Goal: Task Accomplishment & Management: Use online tool/utility

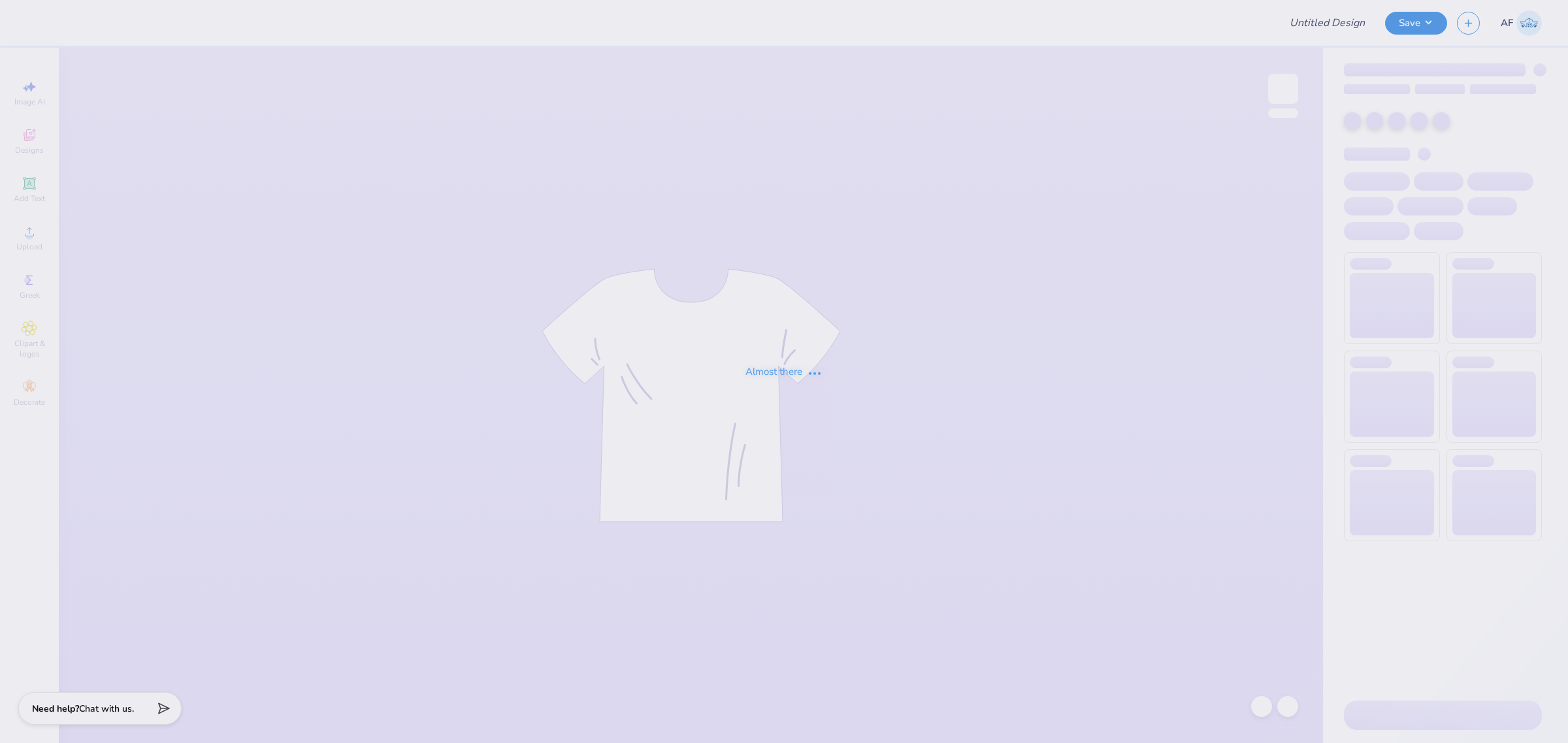
type input "DZ Alumni Tank"
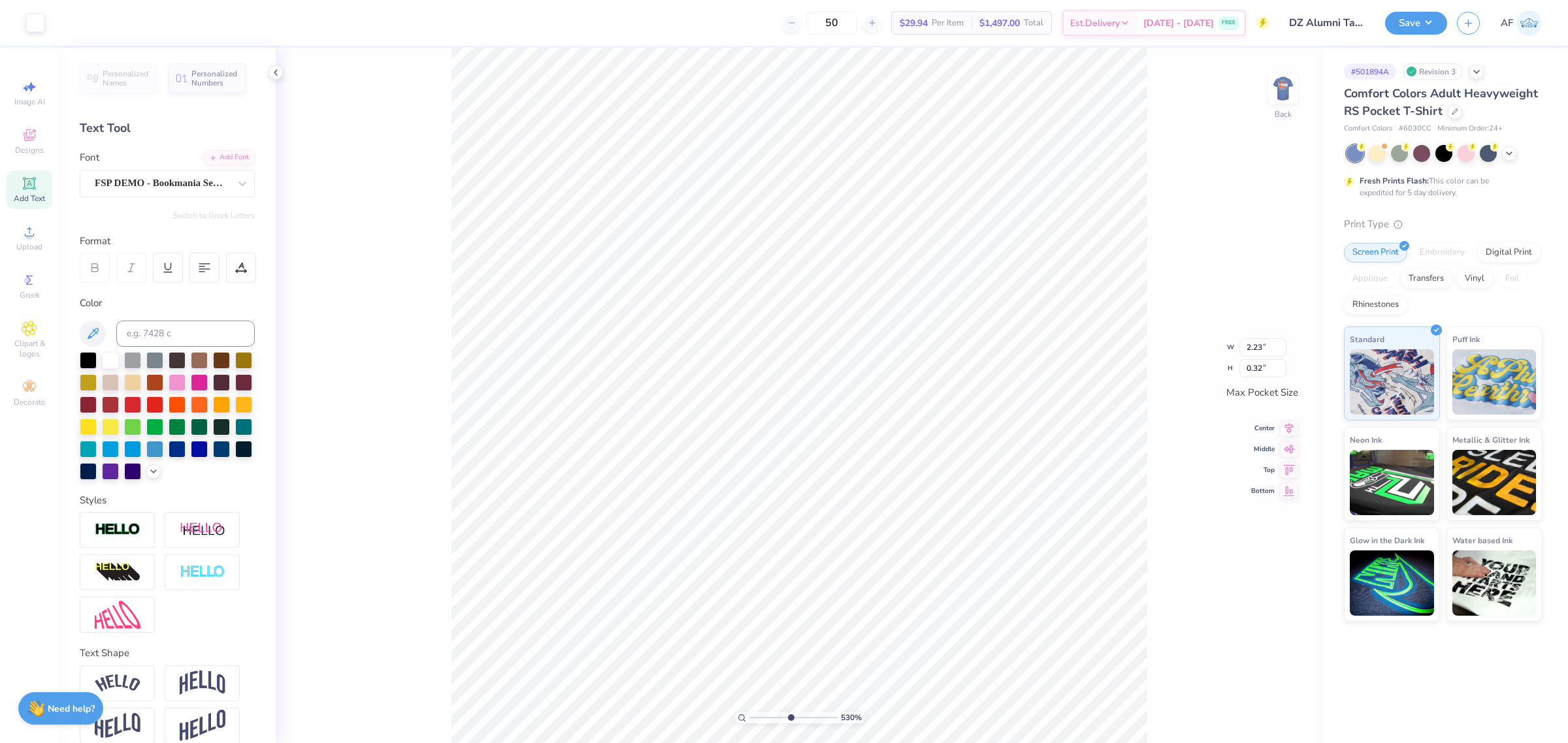
scroll to position [14, 1]
type input "5.29890623946551"
type input "3.49"
type input "2.47"
click at [405, 501] on div "530 % Back" at bounding box center [799, 395] width 1047 height 696
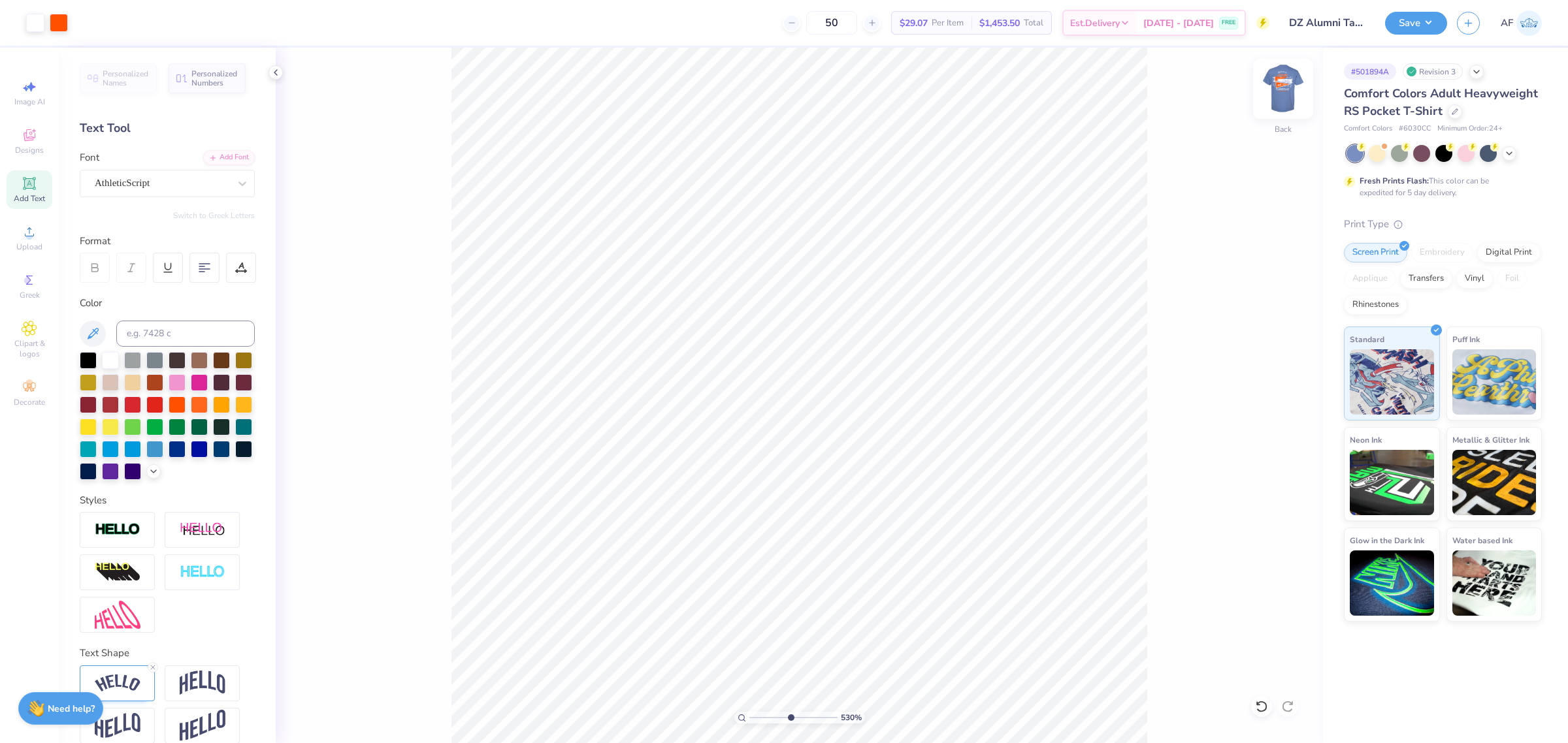
click at [1285, 89] on img at bounding box center [1282, 89] width 52 height 52
type input "1.51721301232853"
click at [1280, 100] on img at bounding box center [1282, 89] width 52 height 52
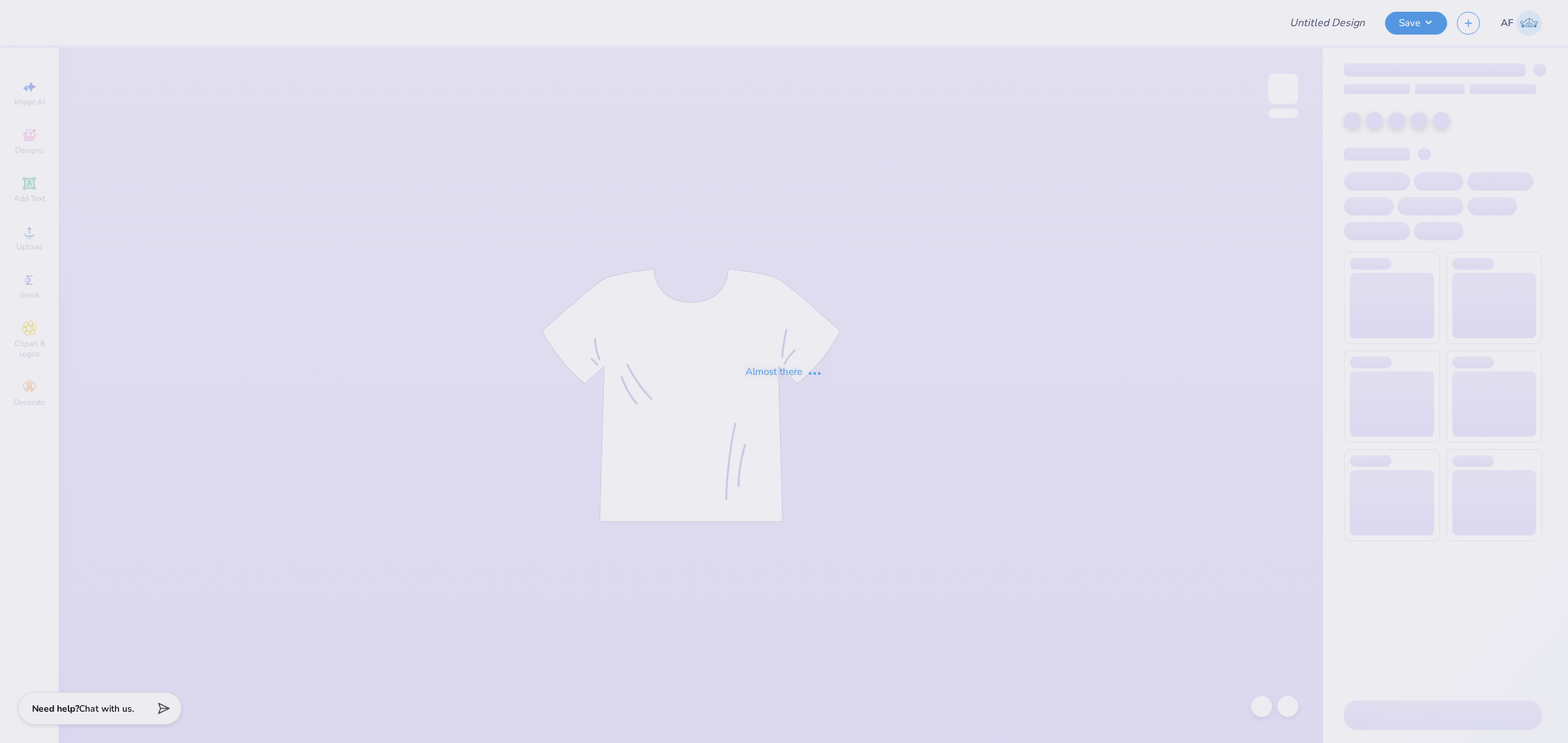
type input "DZ Alumni Tank"
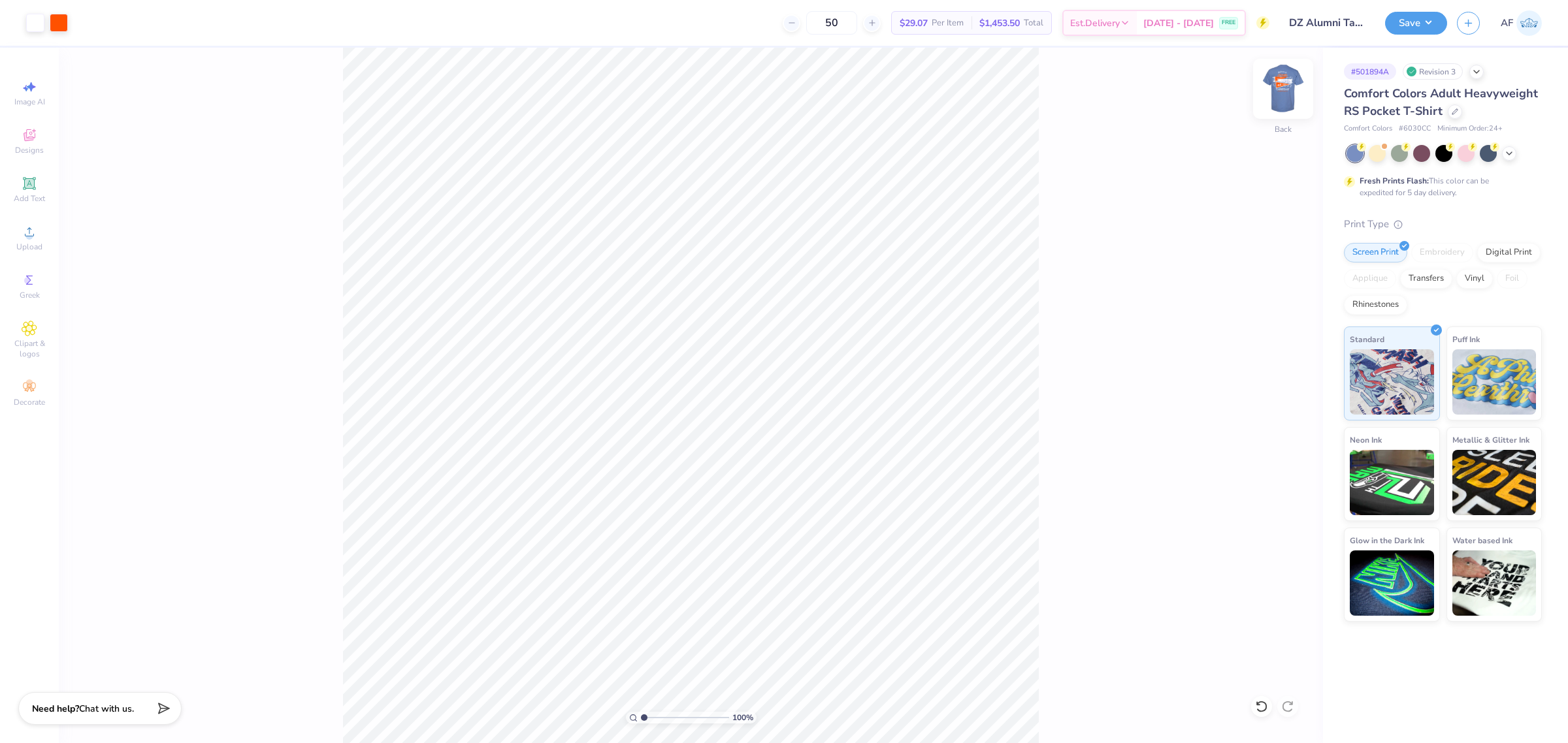
click at [1285, 96] on img at bounding box center [1282, 89] width 52 height 52
click at [1266, 346] on input "12.81" at bounding box center [1274, 345] width 47 height 18
type input "14.39"
type input "14.66"
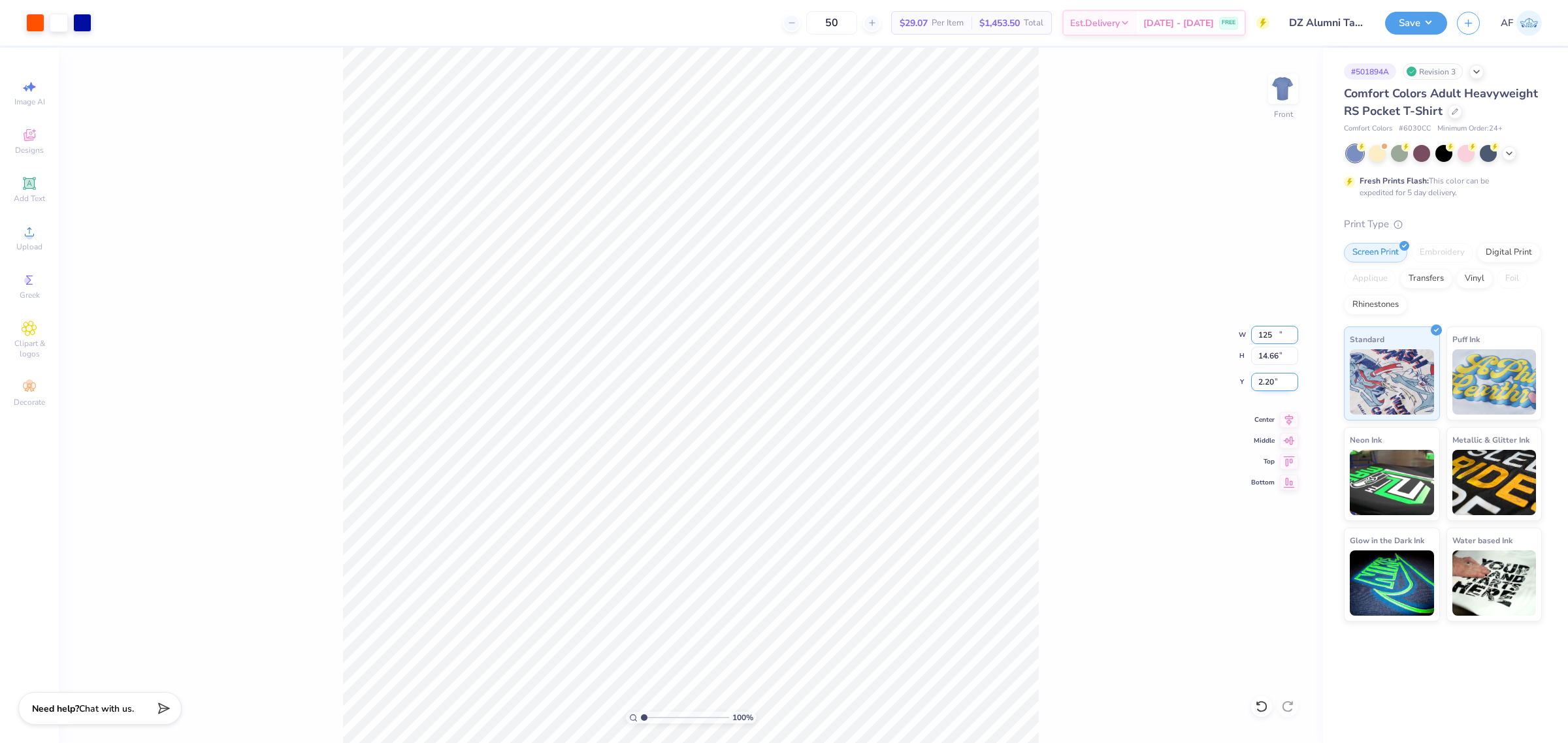
type input "2.20"
click at [1274, 334] on input "14.39" at bounding box center [1274, 335] width 47 height 18
type input "12.50"
type input "12.73"
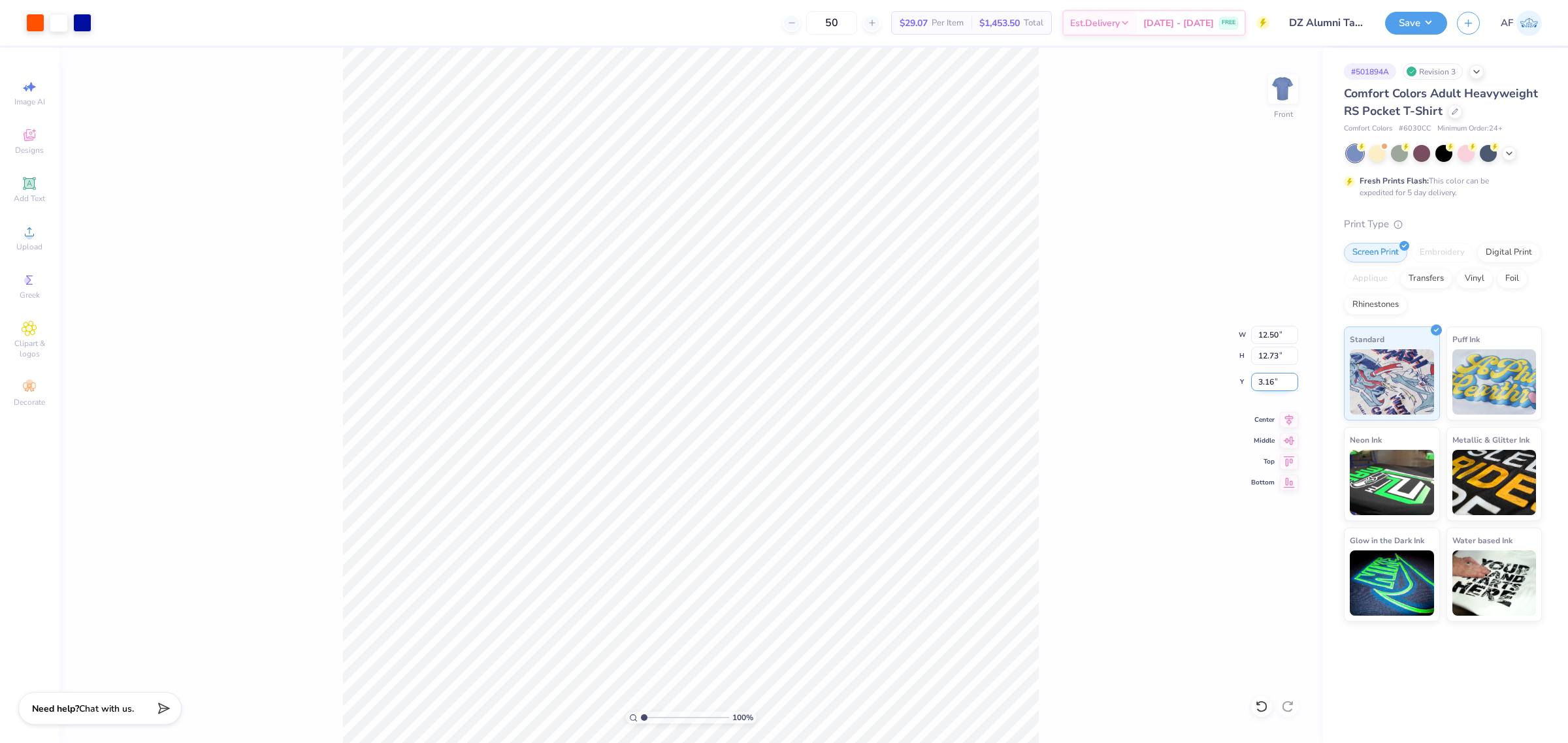
click at [1264, 386] on input "3.16" at bounding box center [1274, 382] width 47 height 18
type input "3.00"
click at [1287, 428] on div "100 % Front W 12.50 12.50 " H 12.73 12.73 " Y 3.00 3.00 " Center Middle Top Bot…" at bounding box center [691, 395] width 1264 height 696
click at [1287, 100] on img at bounding box center [1282, 89] width 52 height 52
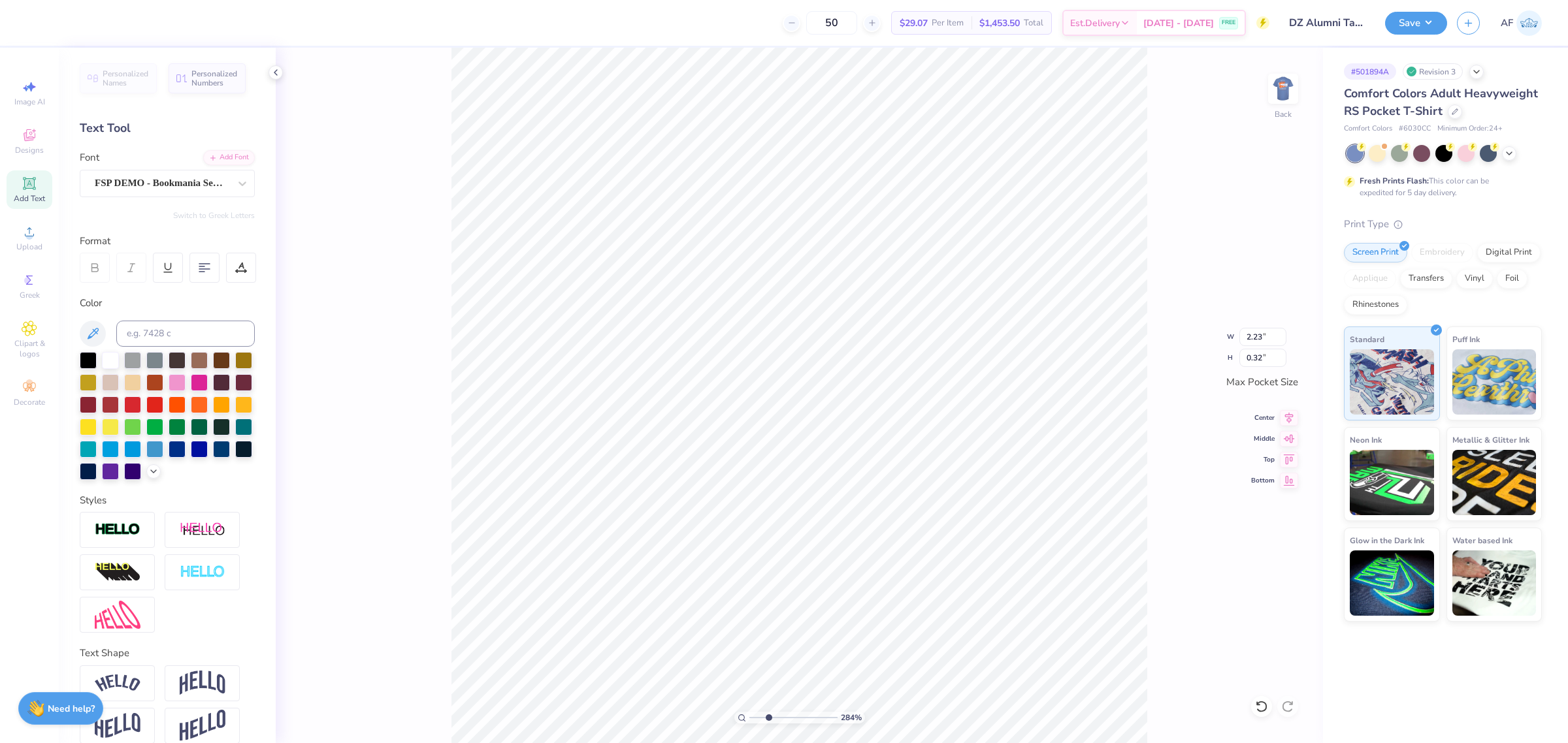
scroll to position [14, 2]
type input "2.8354134614948"
type textarea "GADMEDAY"
type input "2.8354134614948"
type textarea "GADEMEDAY"
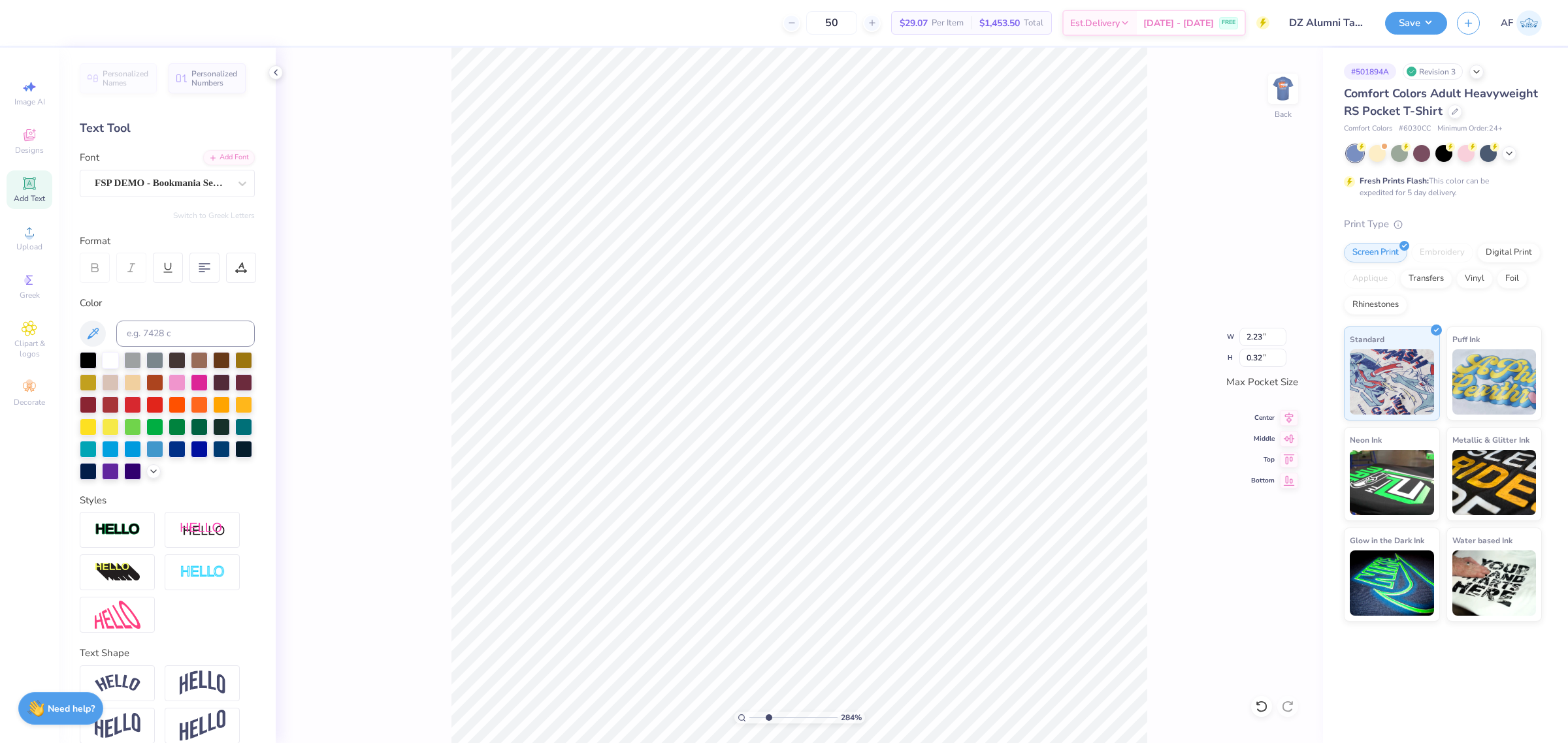
scroll to position [14, 3]
type input "2.8354134614948"
type textarea "GADELMEDAY"
type input "2.8354134614948"
type textarea "GADELTMEDAY"
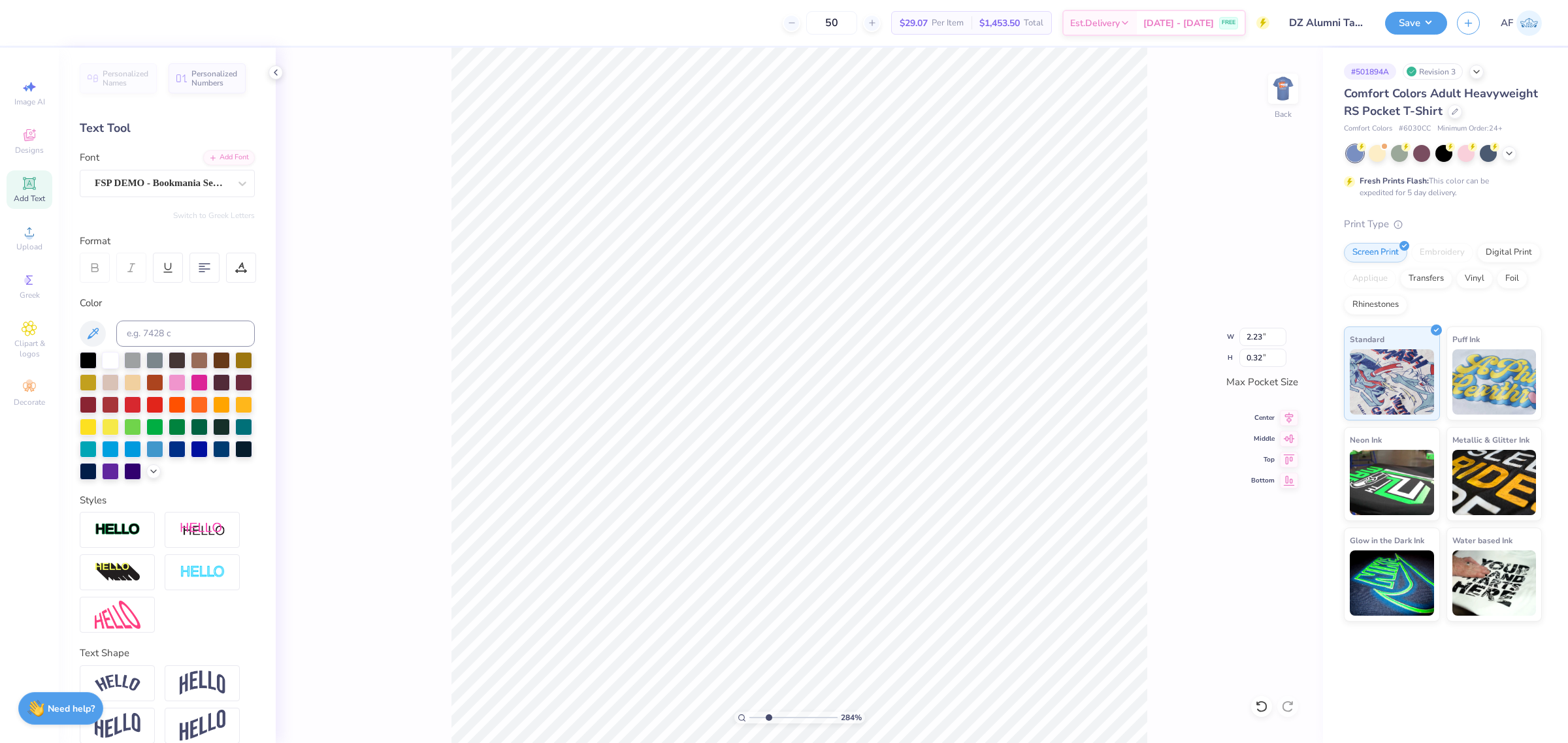
type input "2.8354134614948"
type textarea "GADELTAMEDAY"
type input "2.8354134614948"
type textarea "DE"
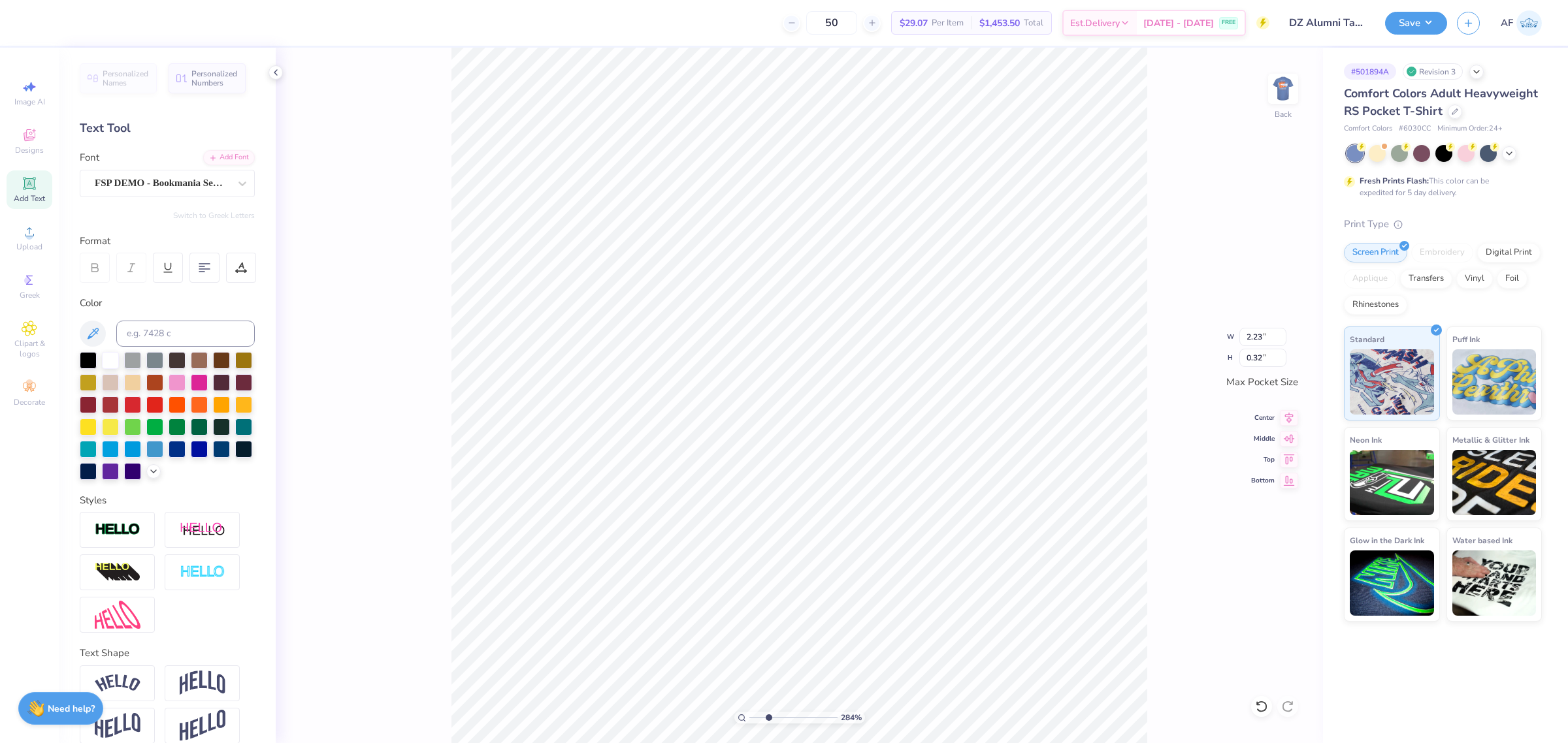
type input "2.8354134614948"
type textarea "DEW"
type input "2.8354134614948"
type textarea "DEWL"
type input "2.8354134614948"
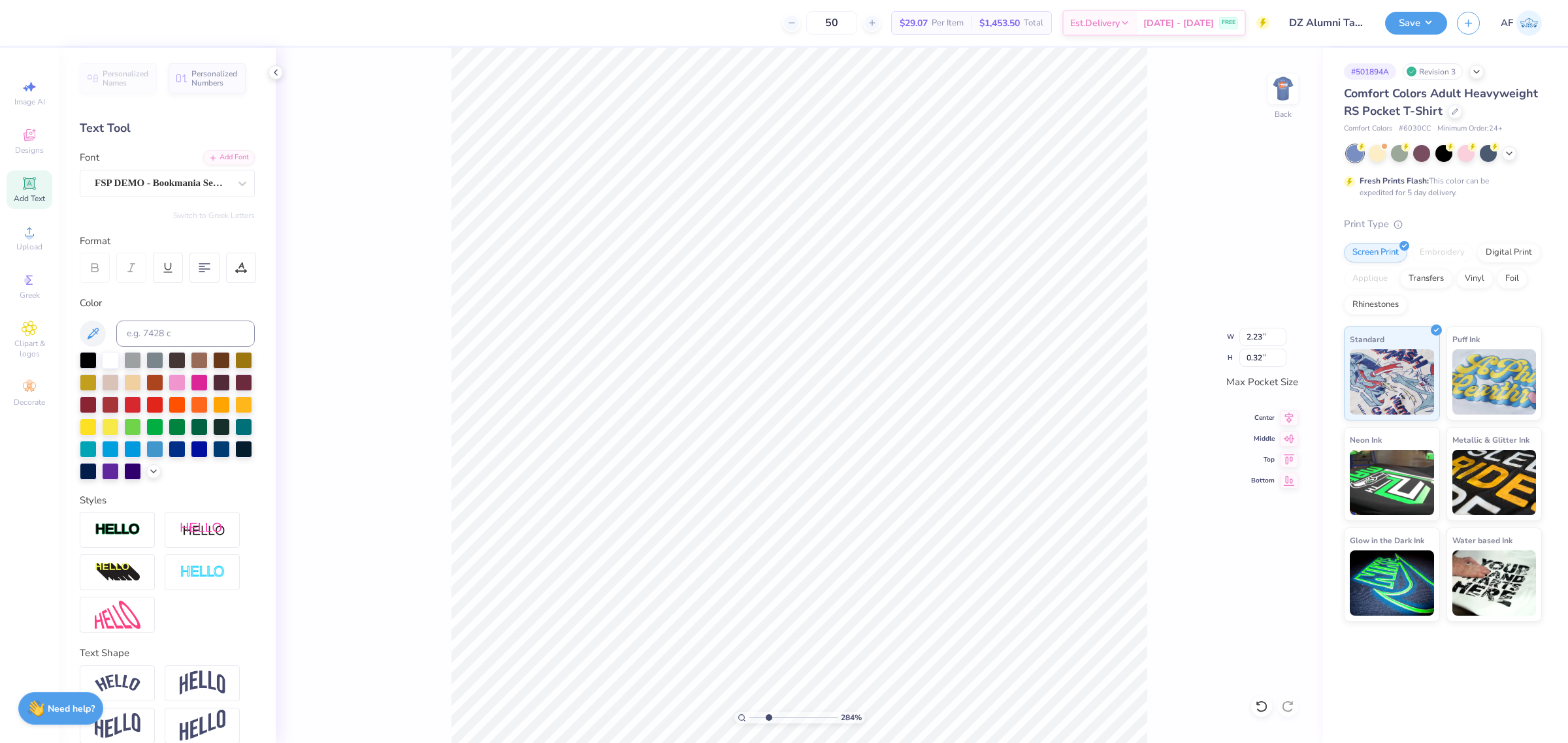
type textarea "DEWLL"
type input "2.8354134614948"
type textarea "DEWL"
type input "2.8354134614948"
type textarea "DEW"
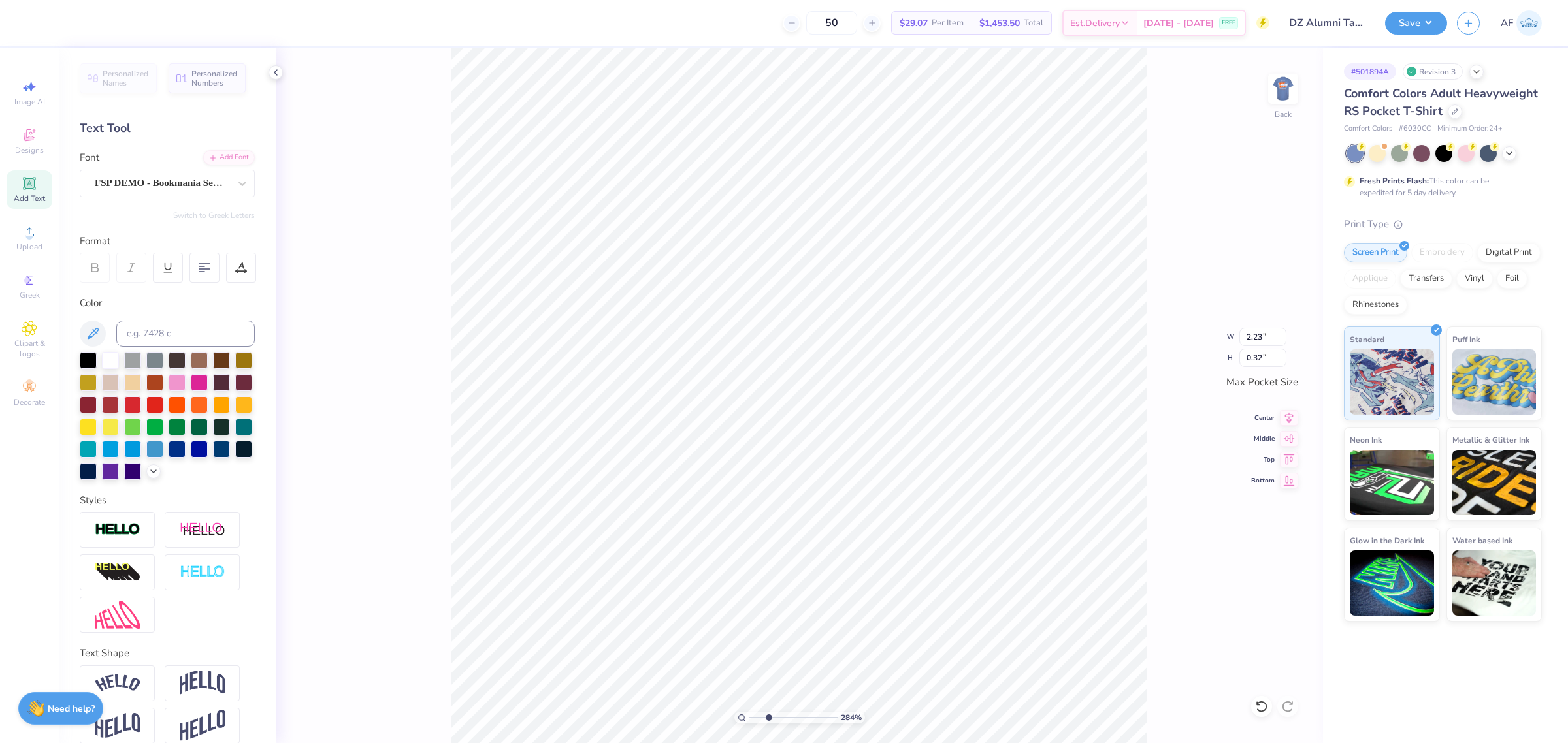
type input "2.8354134614948"
type textarea "DE"
type input "2.8354134614948"
type textarea "DEE"
type input "2.8354134614948"
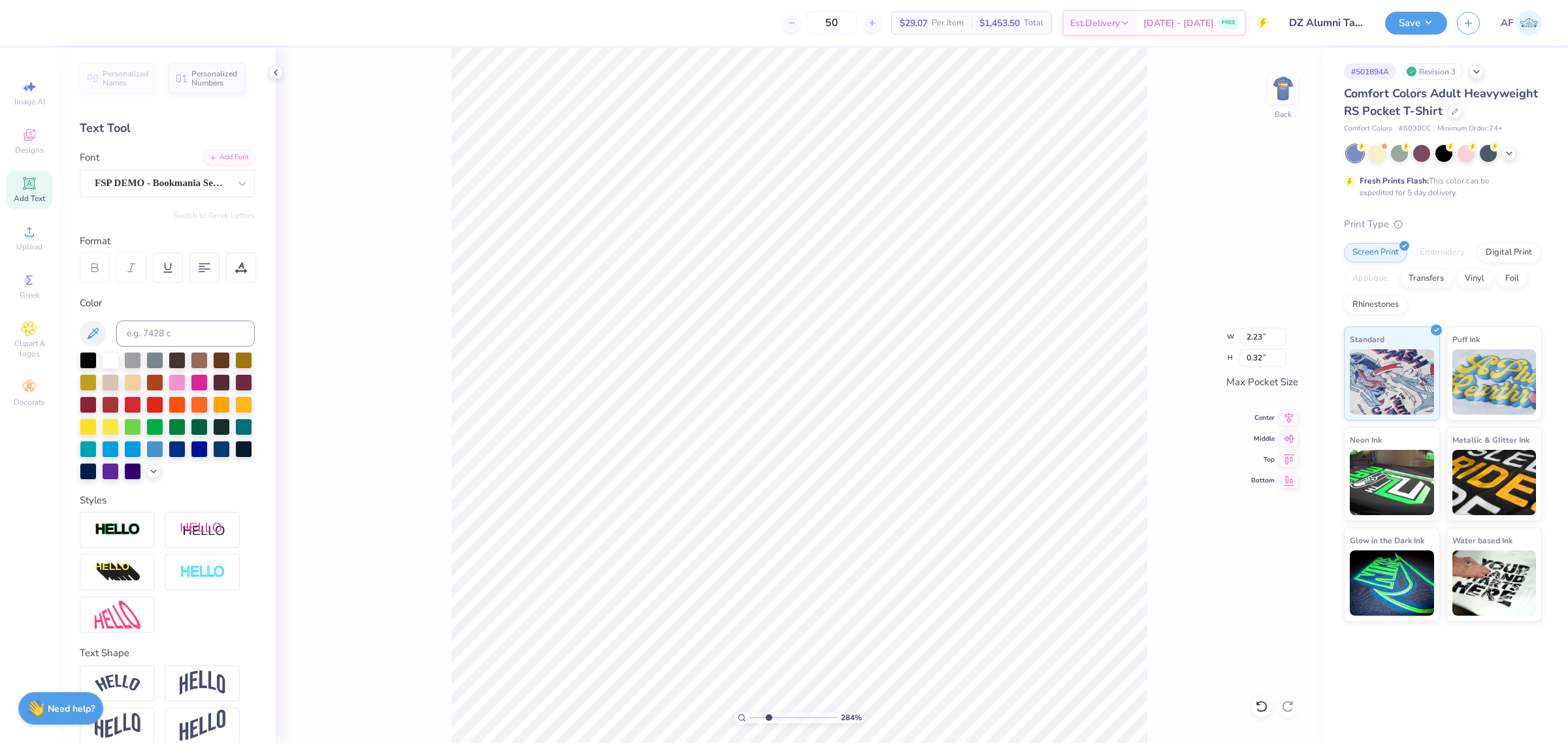
type textarea "DE"
type input "2.8354134614948"
type textarea "DEL"
type input "2.8354134614948"
type textarea "DELT"
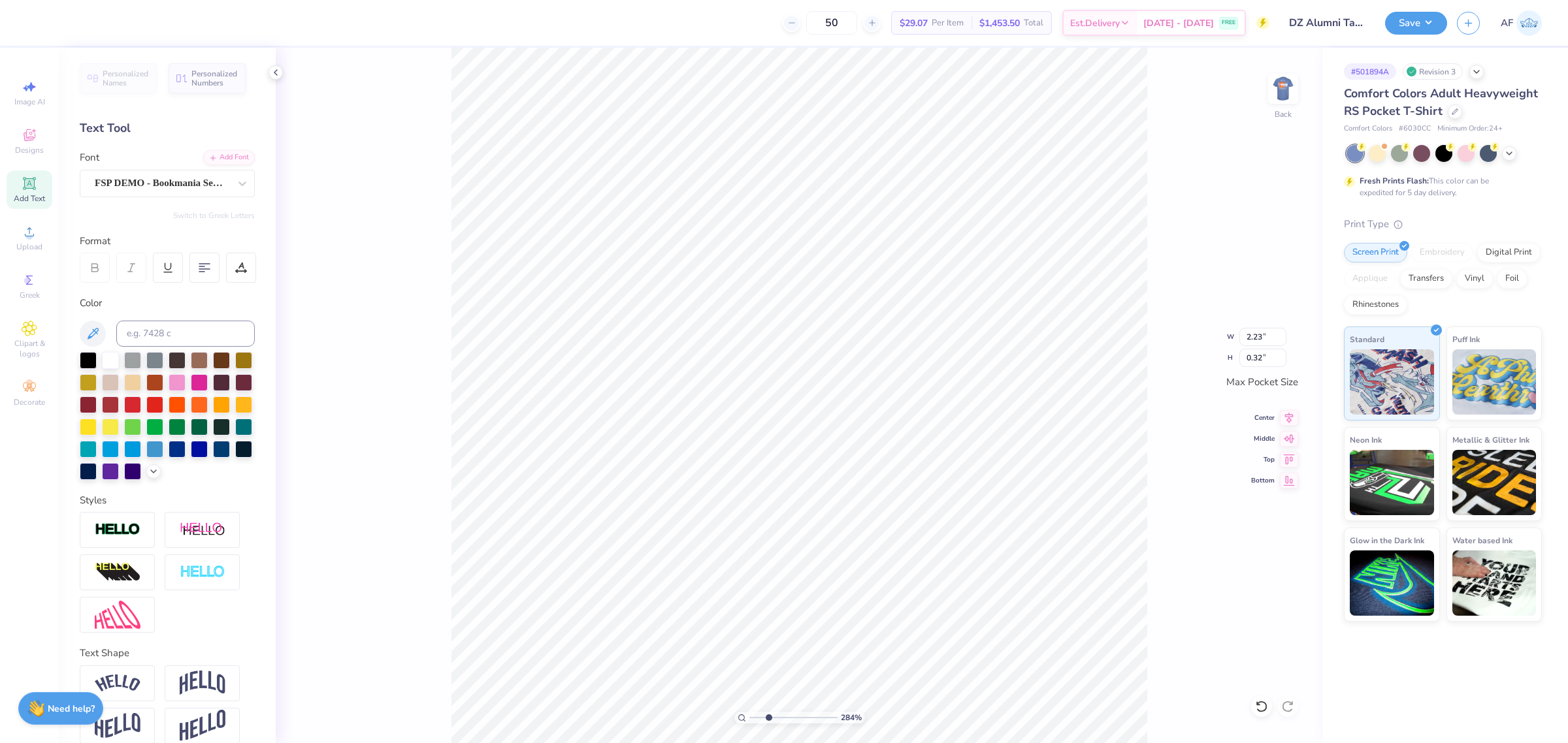
type input "2.8354134614948"
type textarea "DELTA"
type input "2.8354134614948"
type textarea "DELTA"
type input "2.8354134614948"
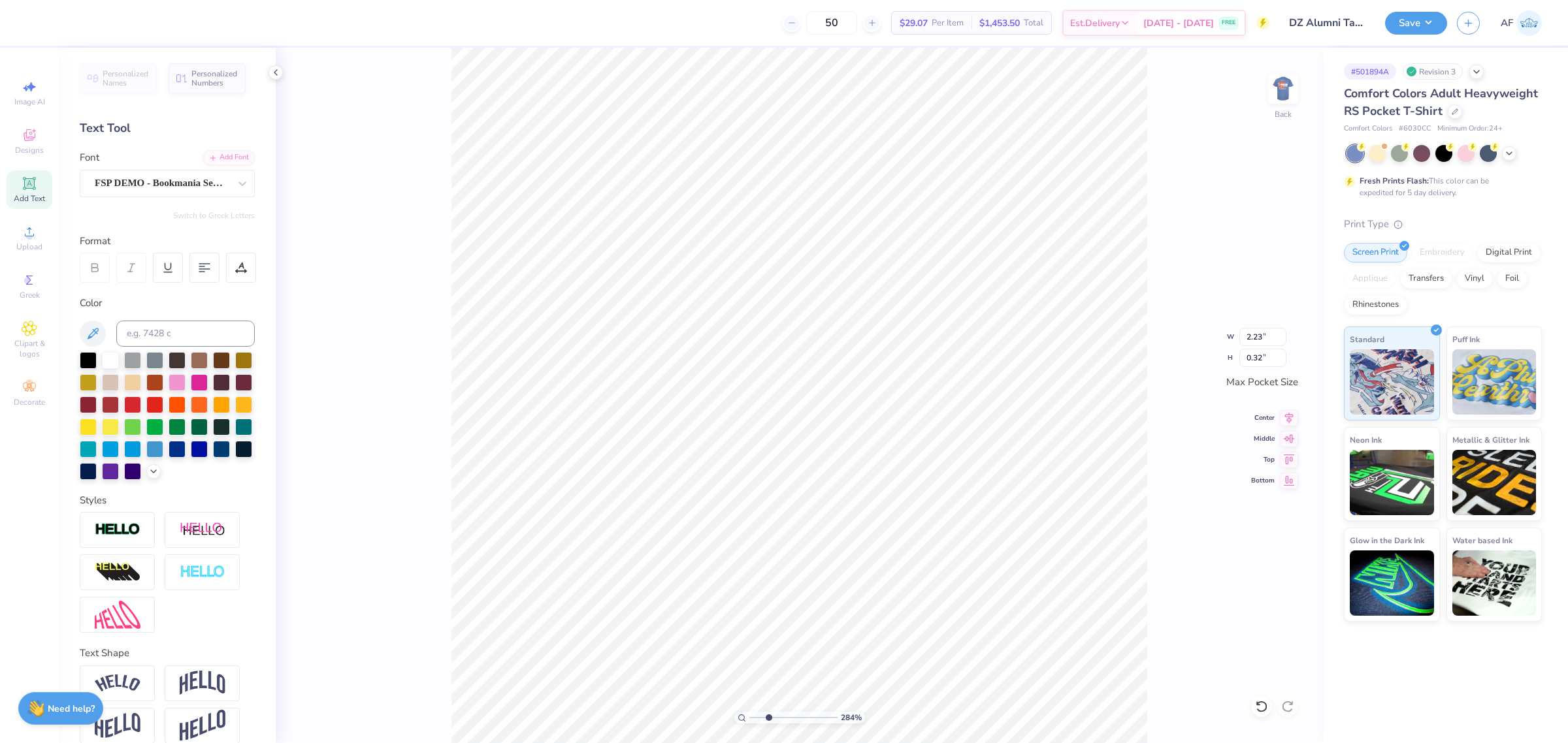
type textarea "DELTA Z"
type input "2.8354134614948"
type textarea "DELTA ZE"
type input "2.8354134614948"
type textarea "DELTA ZET"
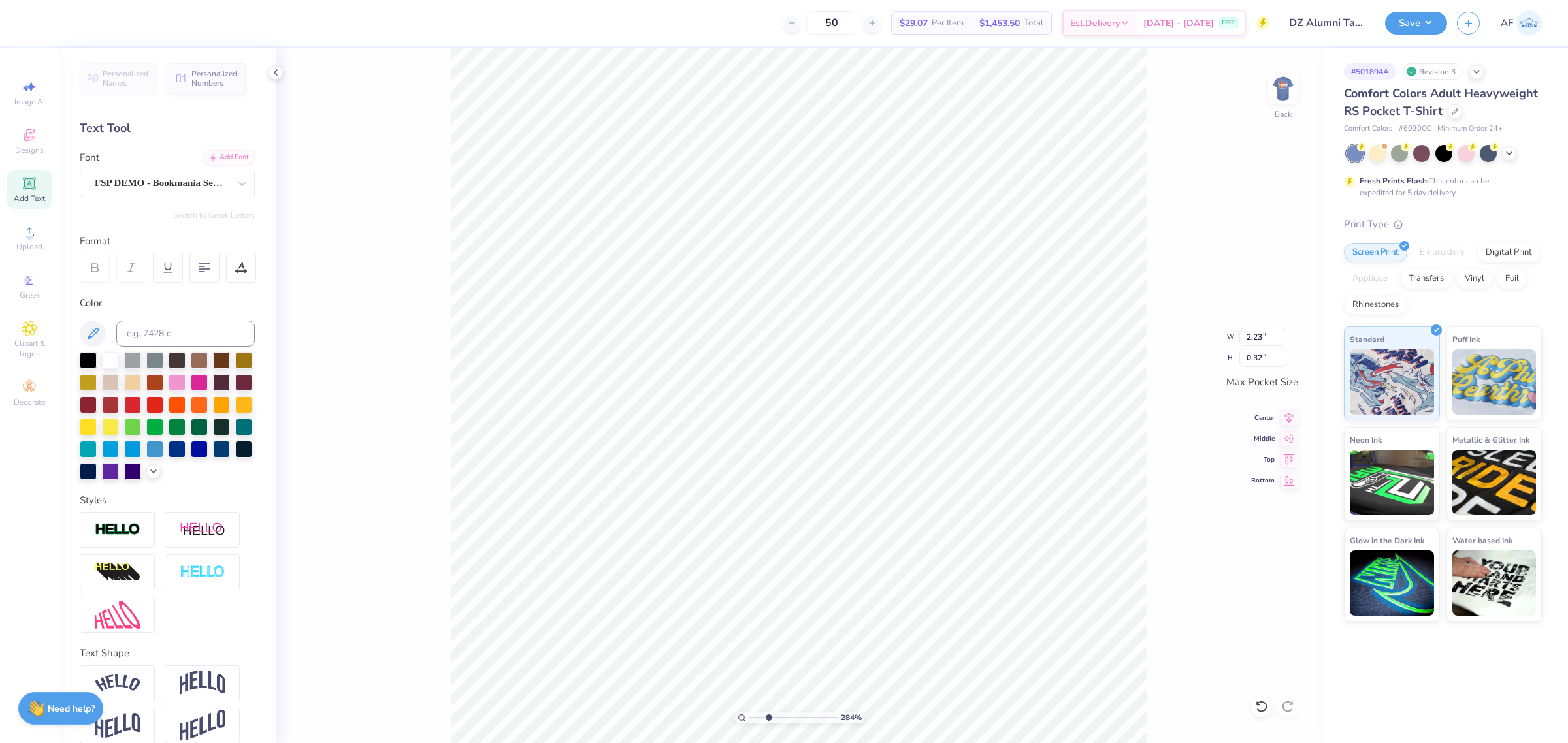
type input "2.8354134614948"
type textarea "DELTA ZETA"
type input "2.8354134614948"
type textarea "DELTA ZETA"
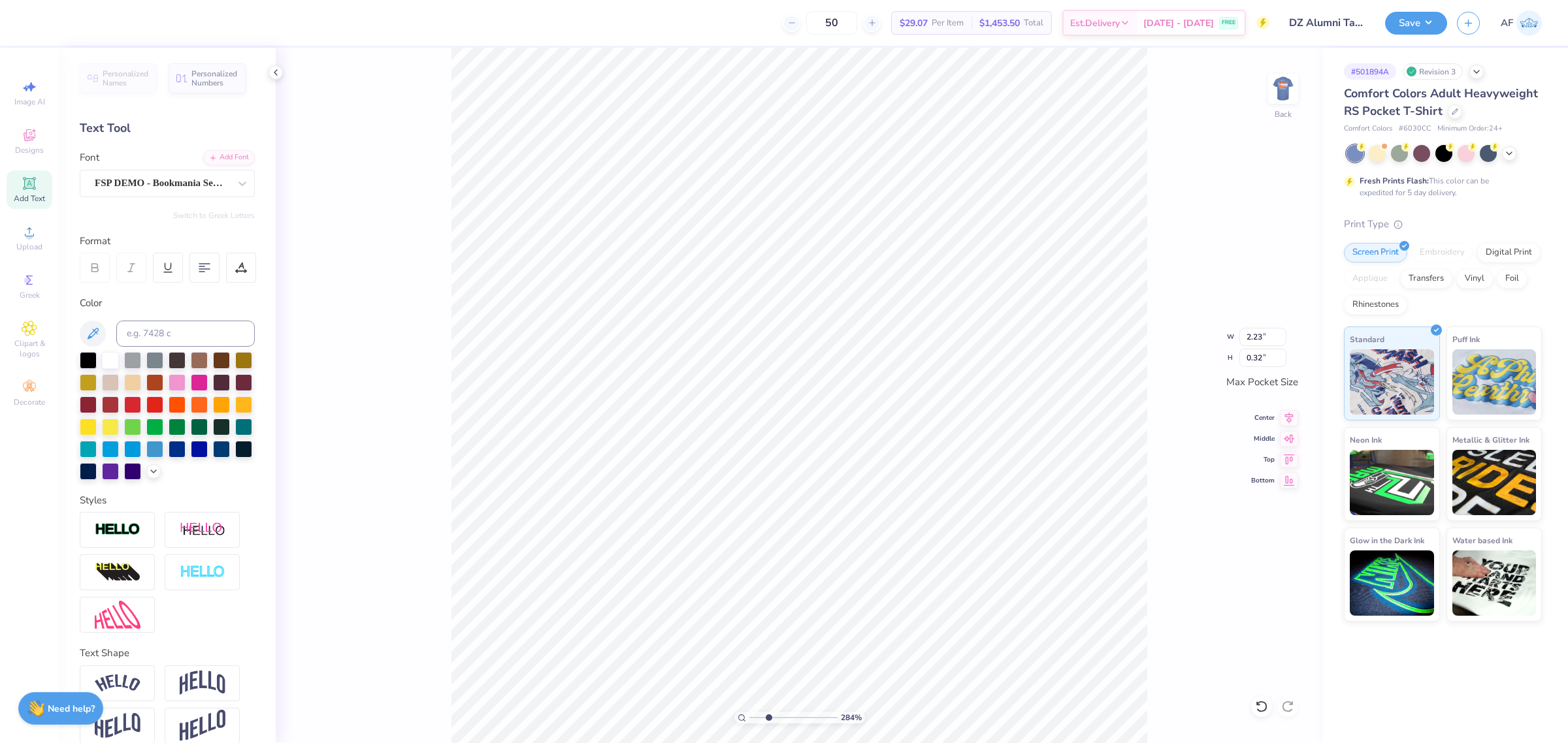
type input "2.8354134614948"
type textarea "DELTA ZETA"
click at [1275, 103] on img at bounding box center [1282, 89] width 52 height 52
click at [1291, 96] on img at bounding box center [1282, 89] width 52 height 52
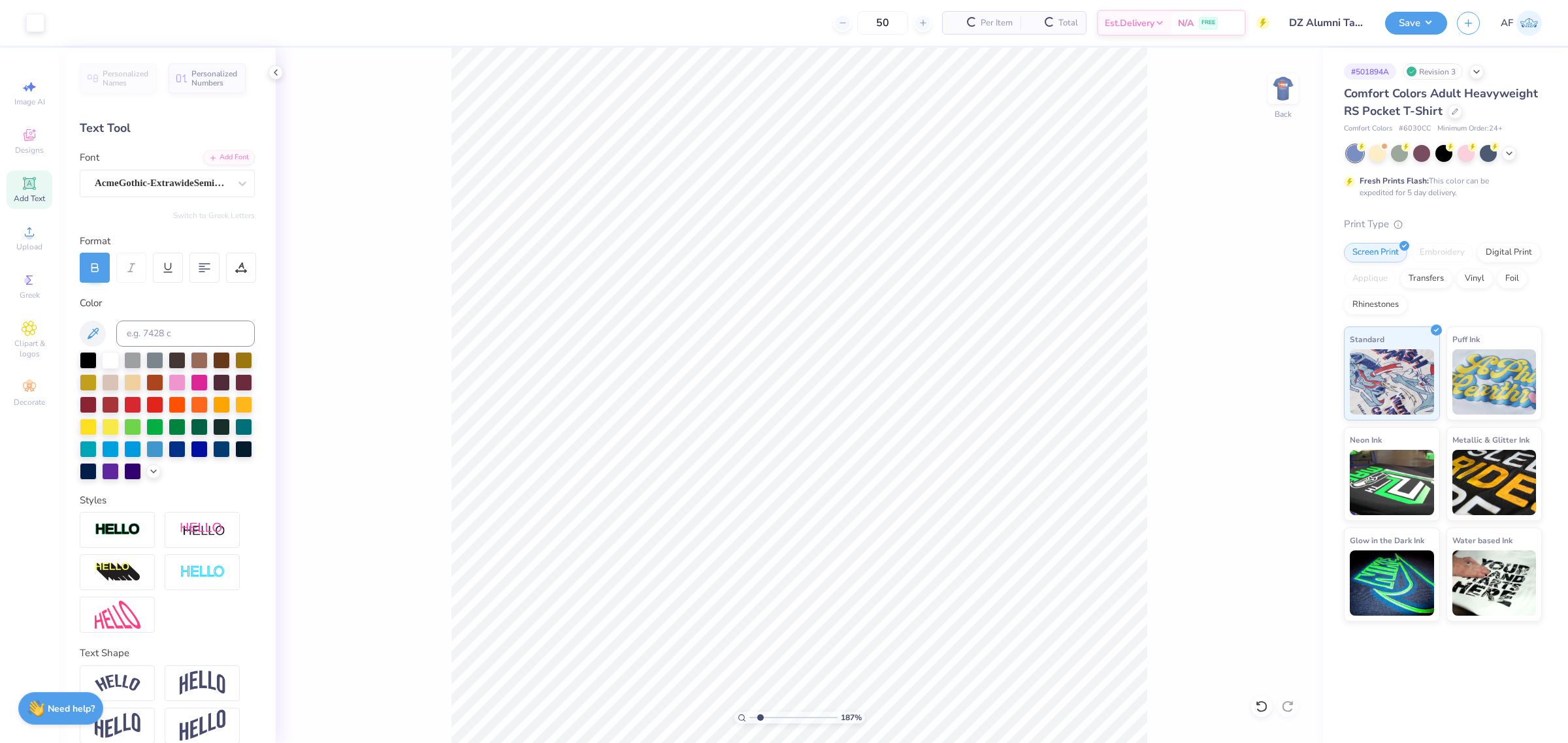
type input "1.86883017641878"
click at [1255, 335] on input "2.73" at bounding box center [1262, 337] width 47 height 18
type input "3.5"
type input "1.86883017641878"
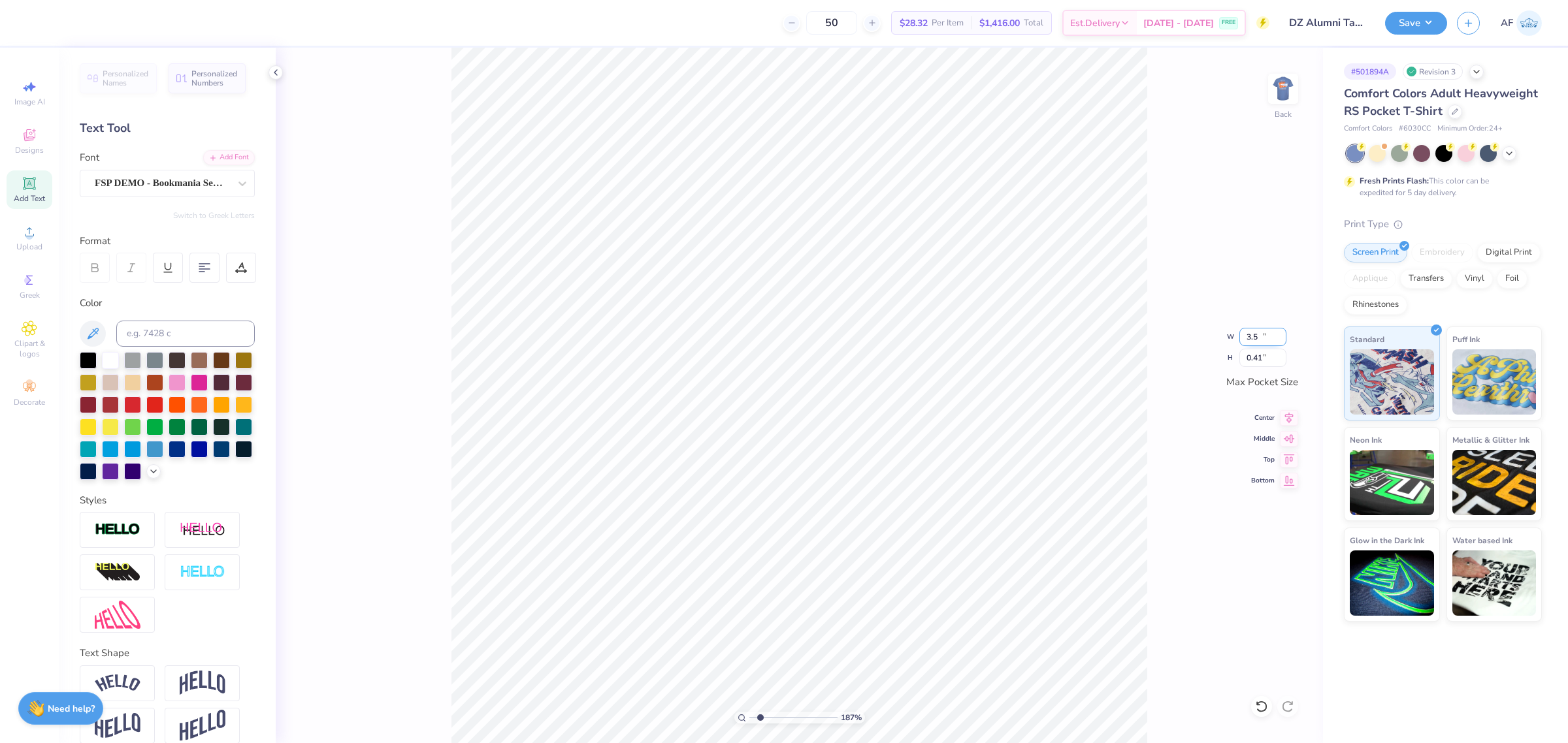
type input "3.50"
type input "0.41"
type input "1"
click at [1020, 396] on li "Duplicate" at bounding box center [1021, 394] width 102 height 25
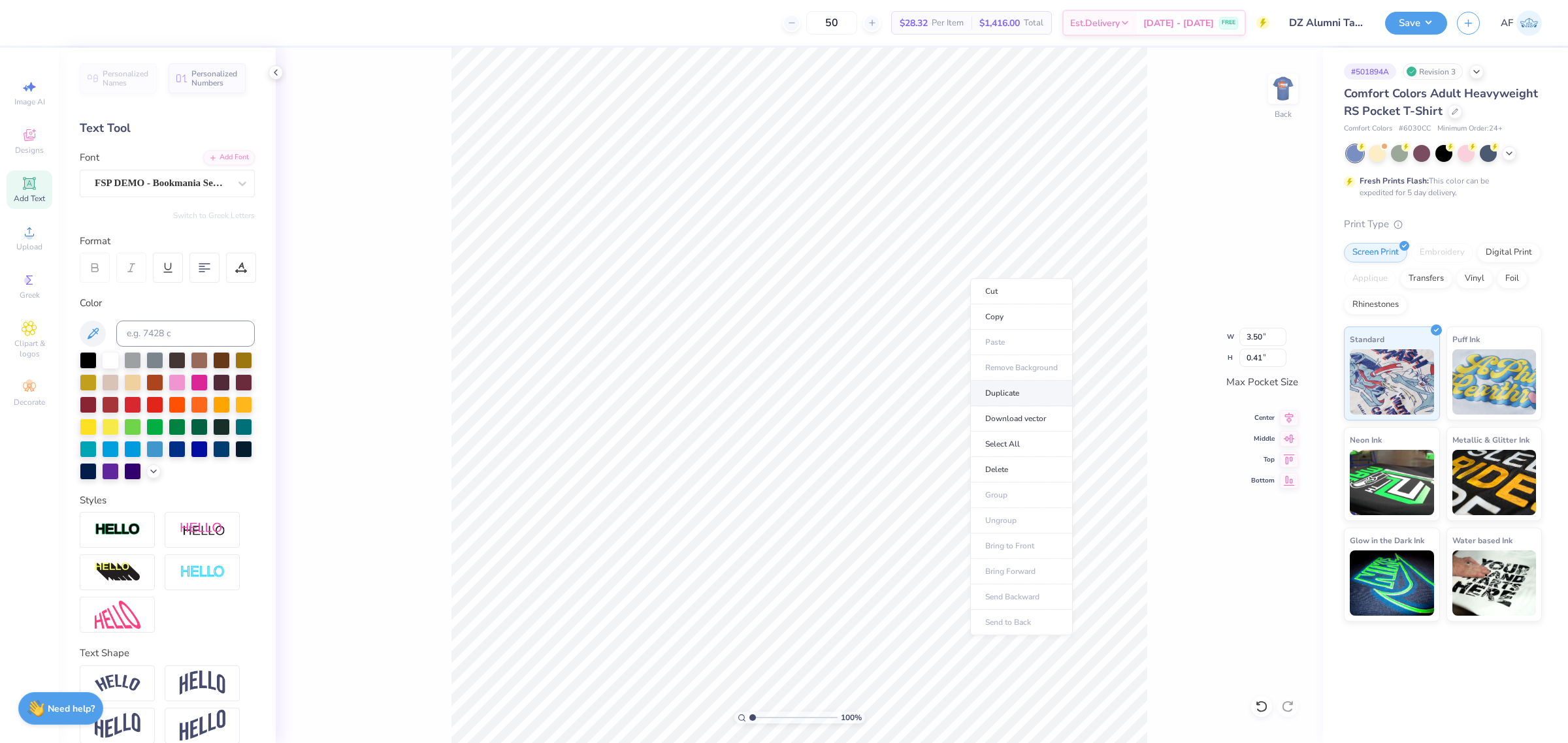
type input "3.44"
type input "0.40"
paste textarea "Alumnae"
type input "2.8354134614948"
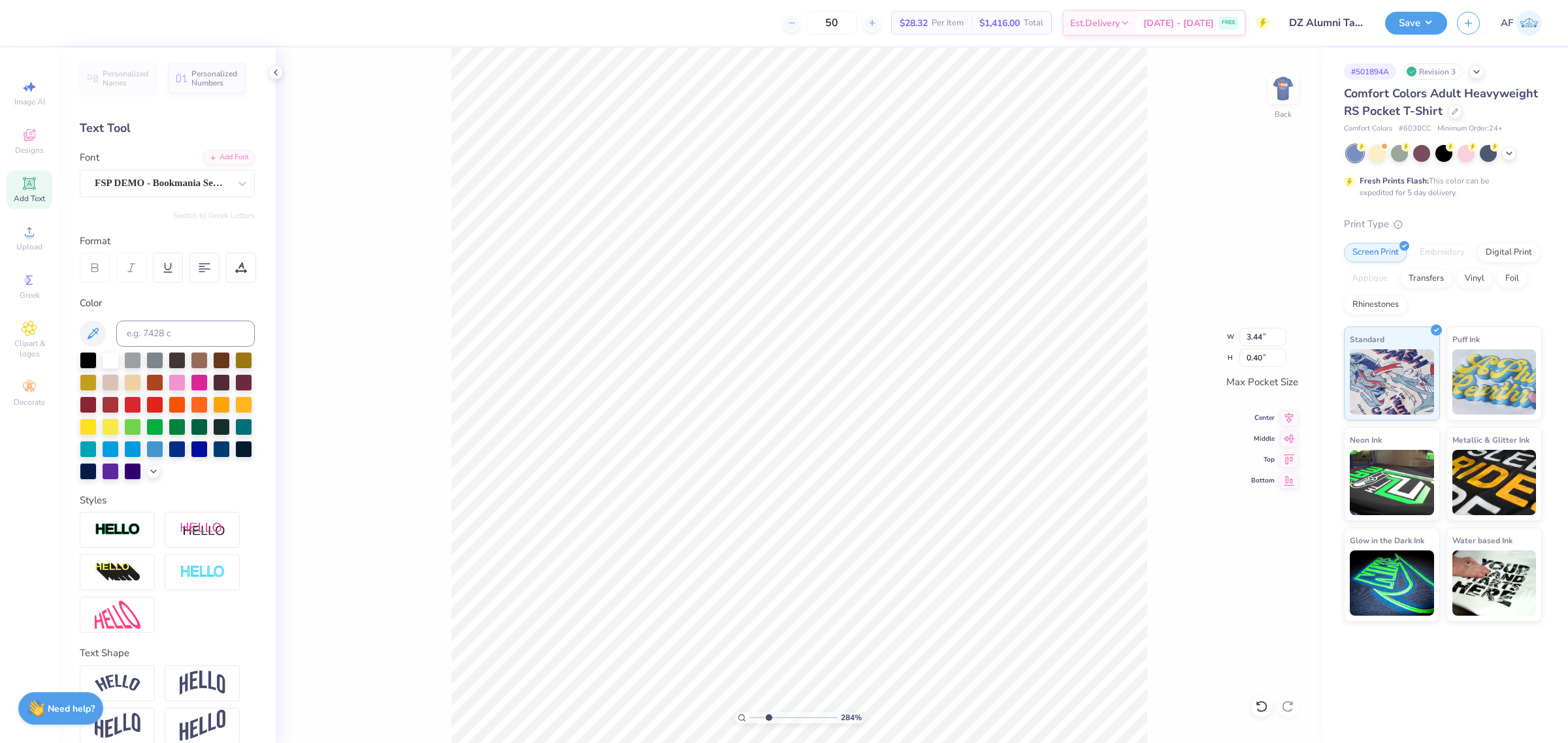
type textarea "Alumnae"
type input "2.8354134614948"
type input "3.50"
type input "0.41"
type input "2.8354134614948"
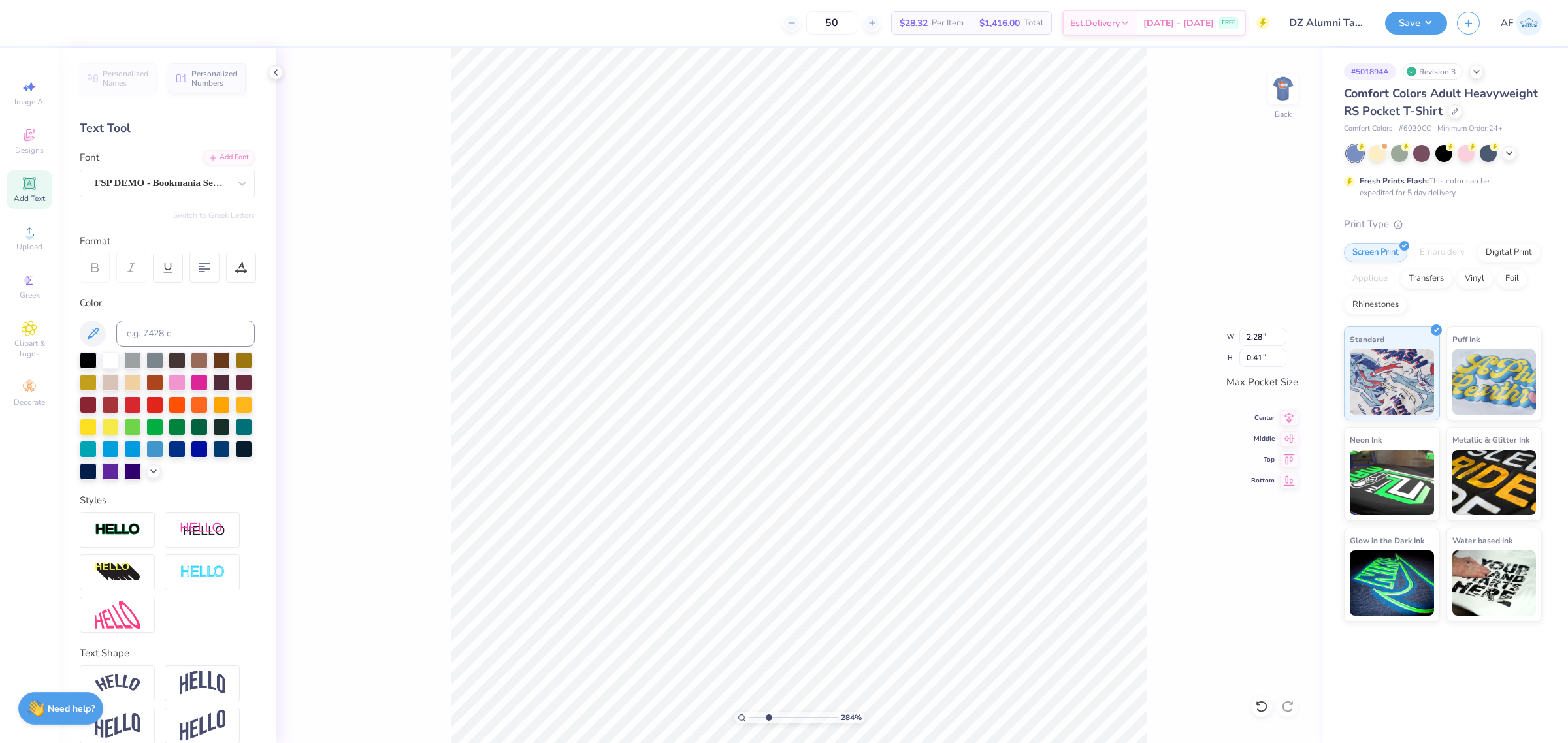
type input "3.50"
type input "2.8354134614948"
type input "2.28"
type input "2.8354134614948"
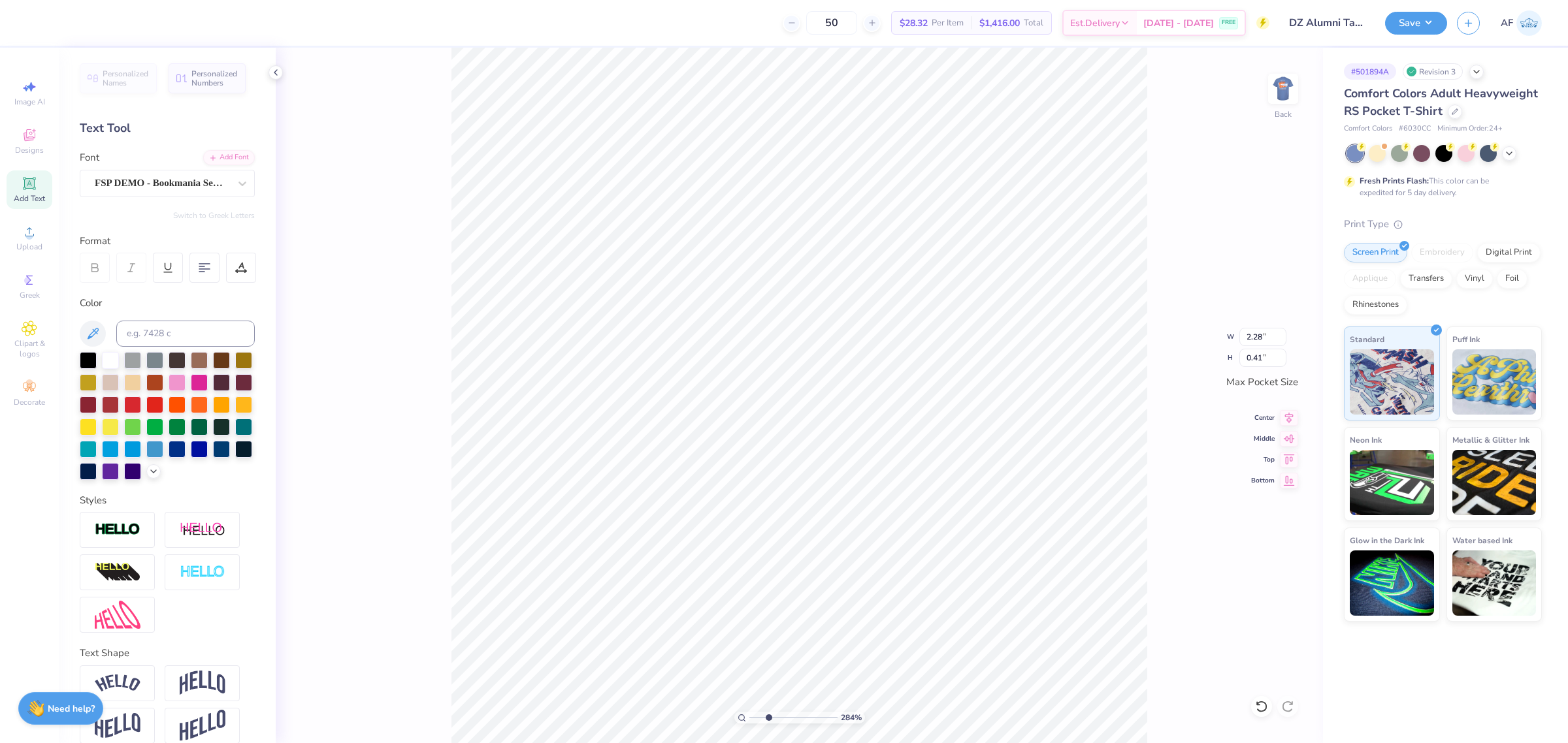
type textarea "AL"
type input "2.8354134614948"
type textarea "ALU"
type input "2.8354134614948"
type textarea "ALUM"
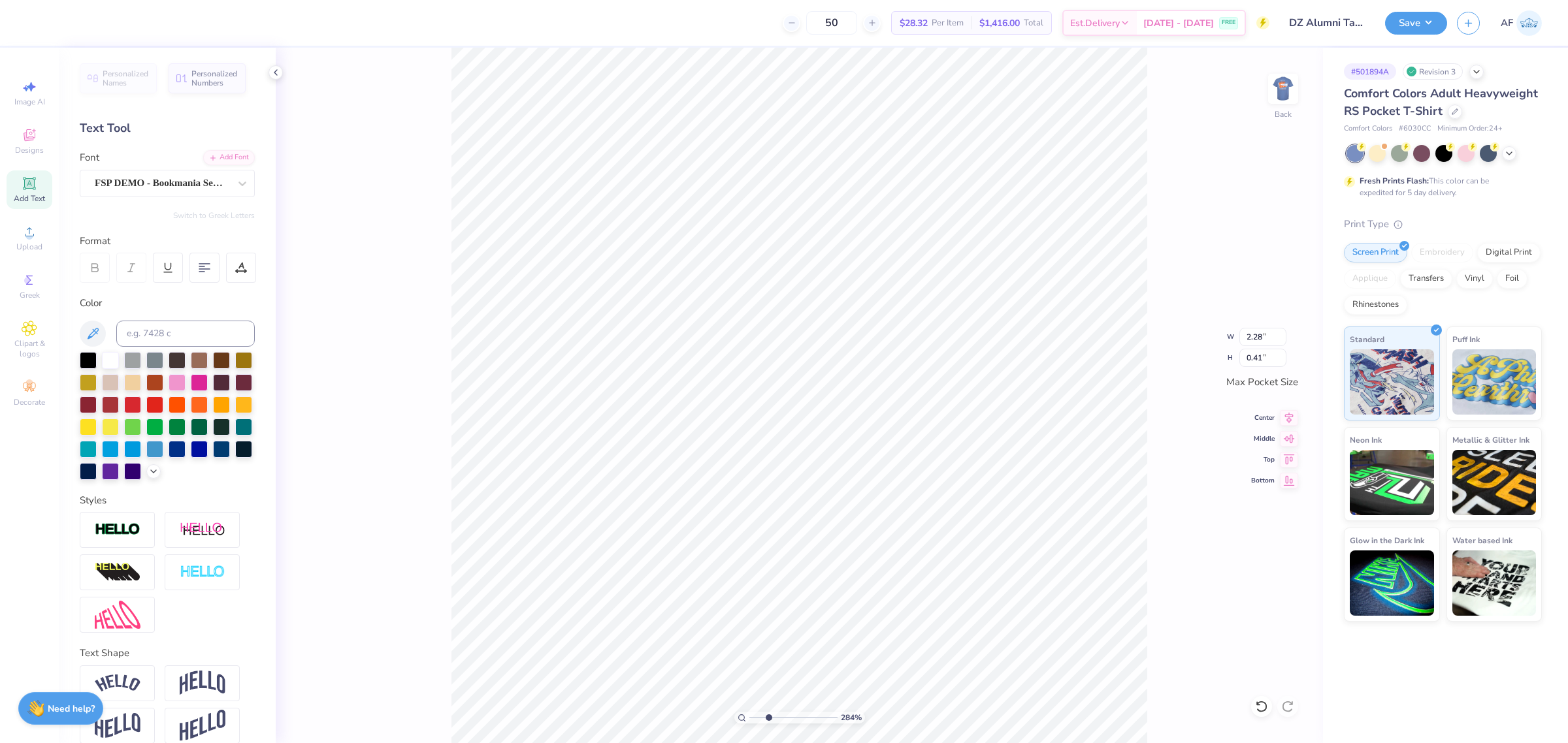
type input "2.8354134614948"
type textarea "ALUMN"
type input "2.8354134614948"
type textarea "ALUMNA"
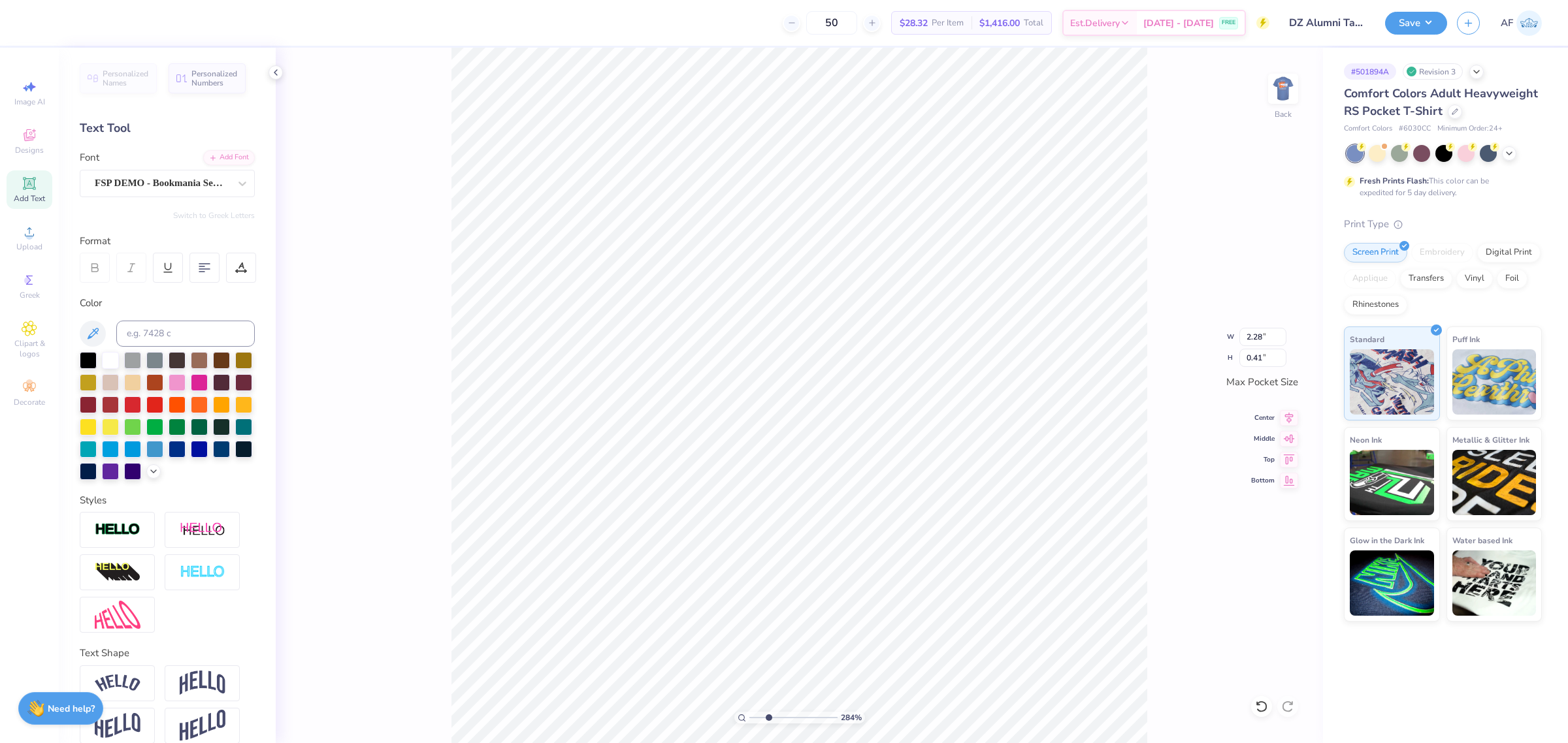
type input "2.8354134614948"
type textarea "ALUMNAE"
type input "2.8354134614948"
type textarea "ALUMNA"
click at [1287, 442] on icon at bounding box center [1288, 437] width 18 height 15
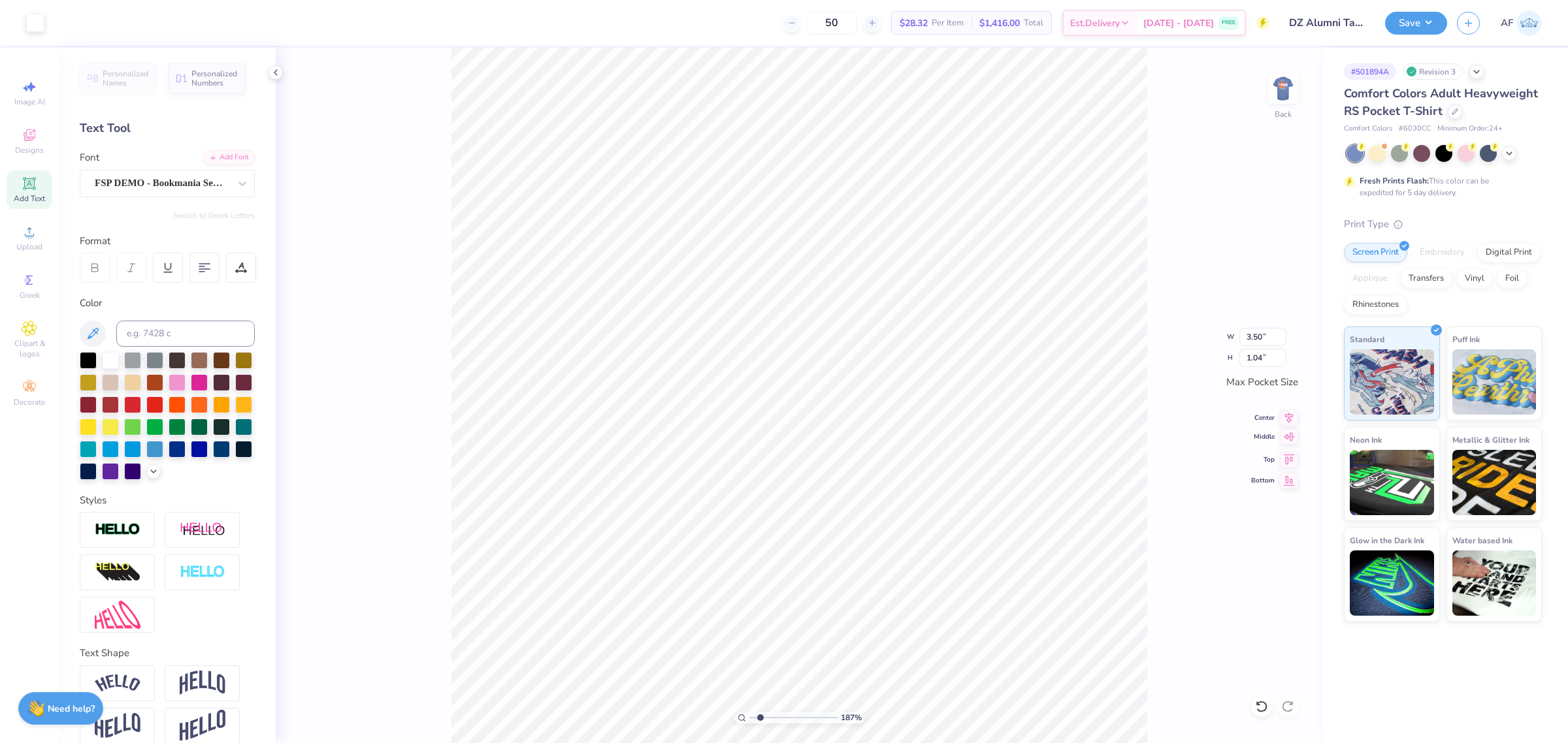
click at [1287, 422] on icon at bounding box center [1289, 419] width 9 height 12
click at [1275, 92] on img at bounding box center [1282, 89] width 52 height 52
type input "1"
click at [1275, 102] on img at bounding box center [1282, 89] width 52 height 52
click at [1427, 26] on button "Save" at bounding box center [1416, 21] width 62 height 23
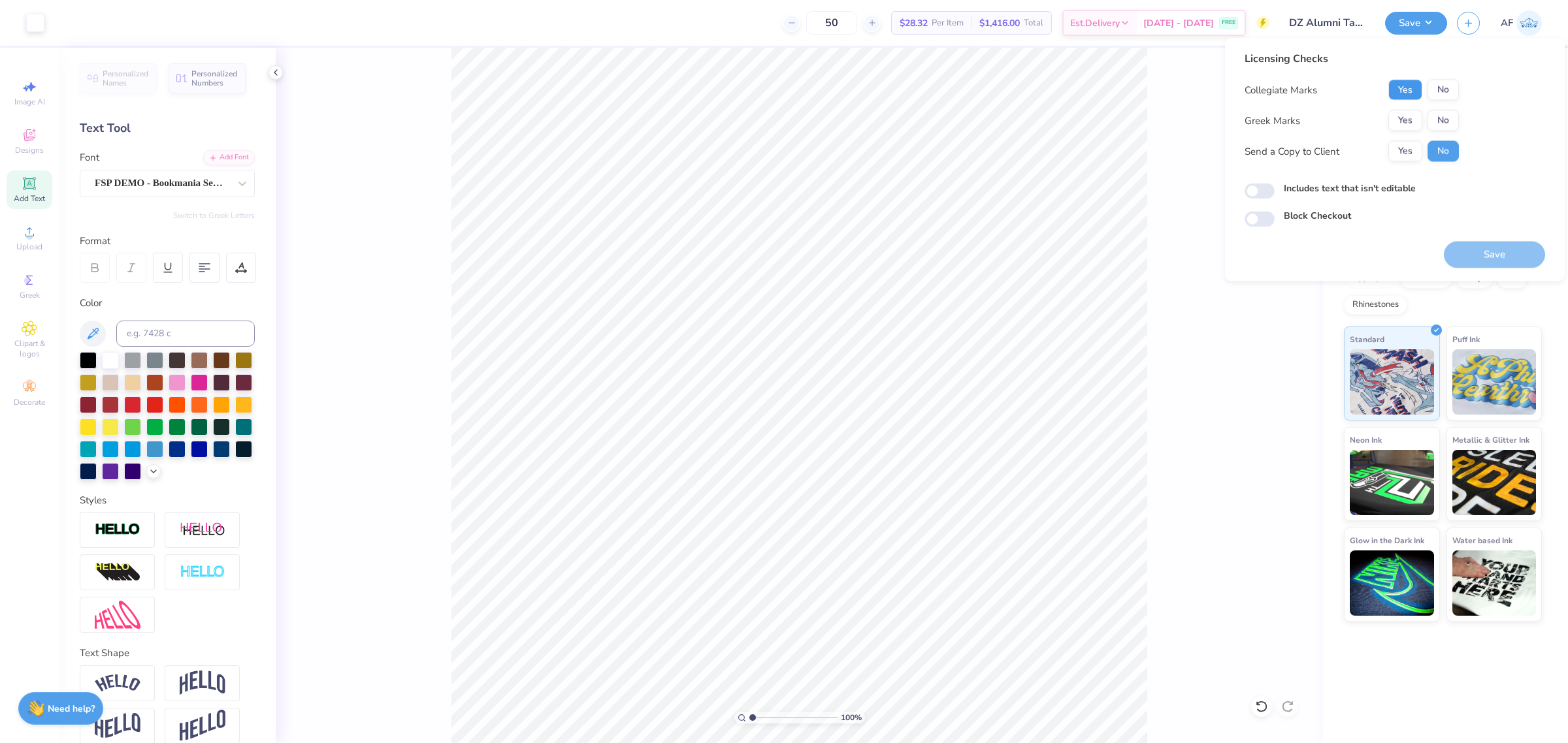
click at [1408, 93] on button "Yes" at bounding box center [1405, 91] width 34 height 21
click at [1396, 124] on button "Yes" at bounding box center [1405, 121] width 34 height 21
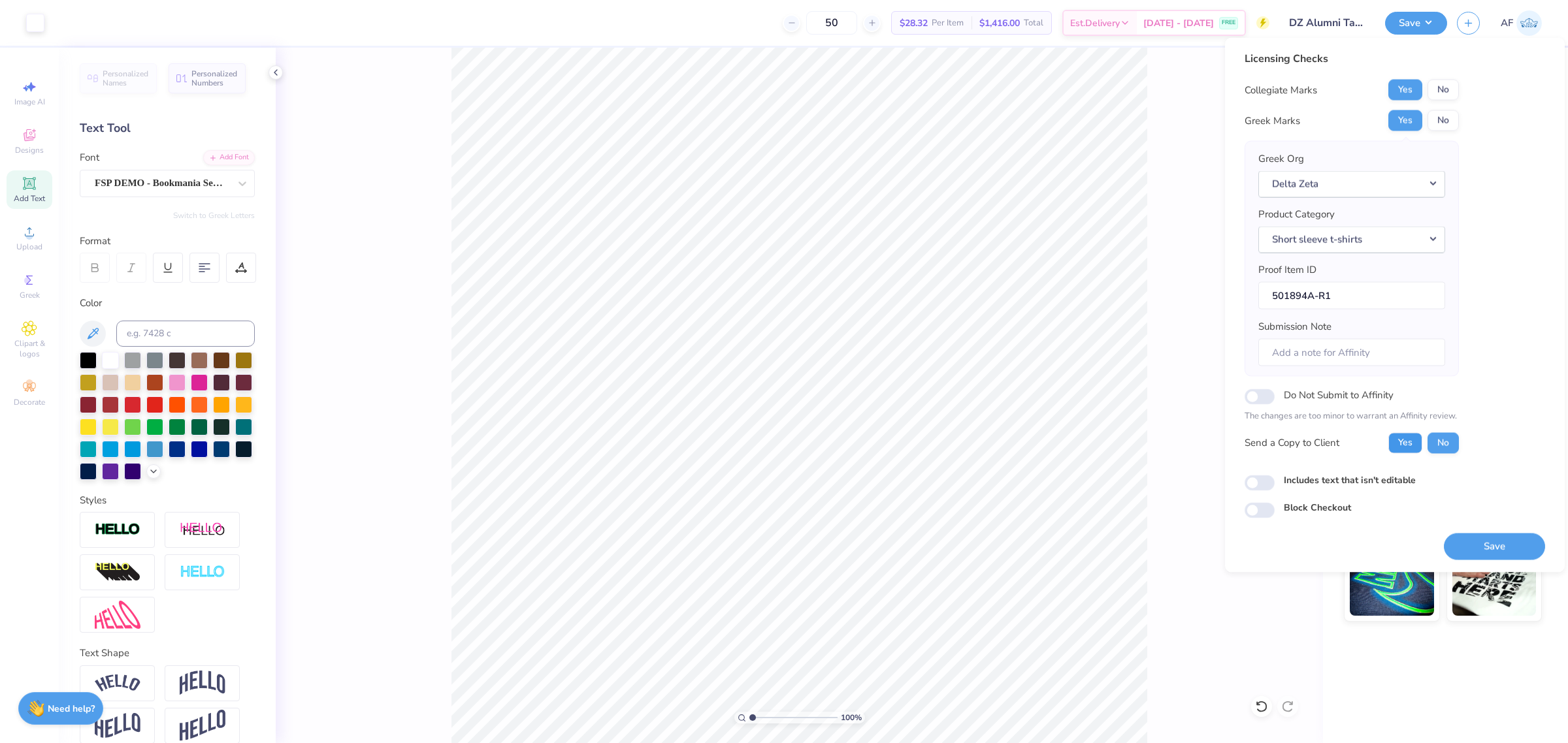
click at [1393, 446] on button "Yes" at bounding box center [1405, 443] width 34 height 21
click at [1495, 551] on button "Save" at bounding box center [1494, 546] width 101 height 27
